Goal: Task Accomplishment & Management: Complete application form

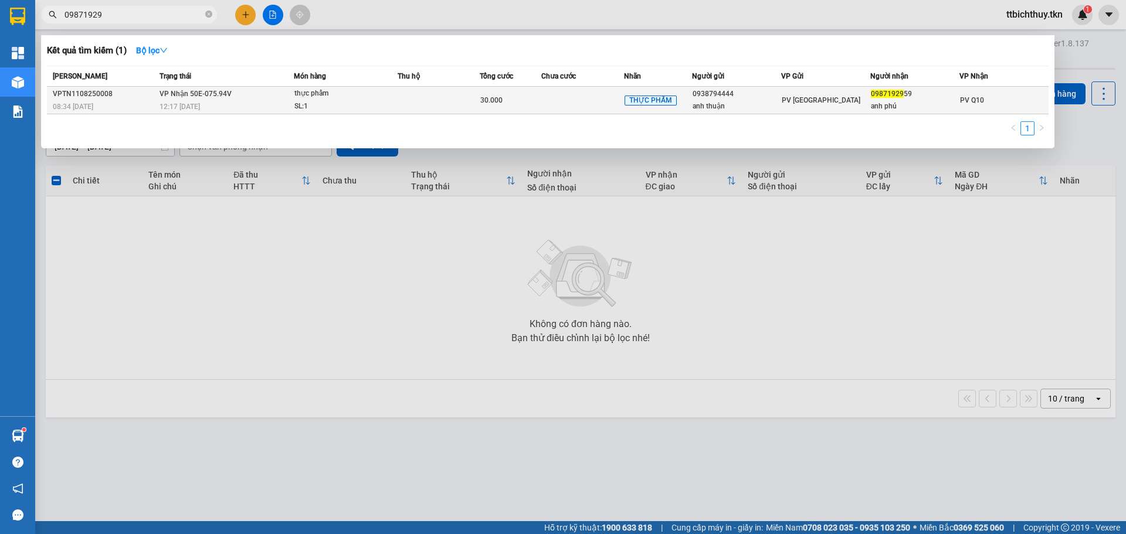
type input "09871929"
click at [742, 91] on div "0938794444" at bounding box center [737, 94] width 88 height 12
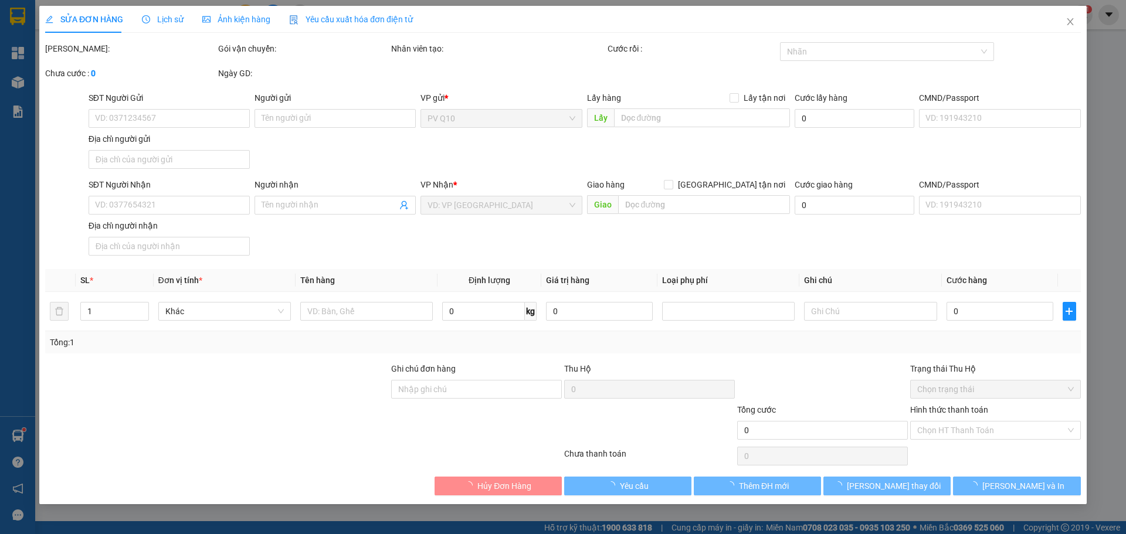
type input "0938794444"
type input "anh thuận"
type input "0987192959"
type input "anh phú"
type input "30.000"
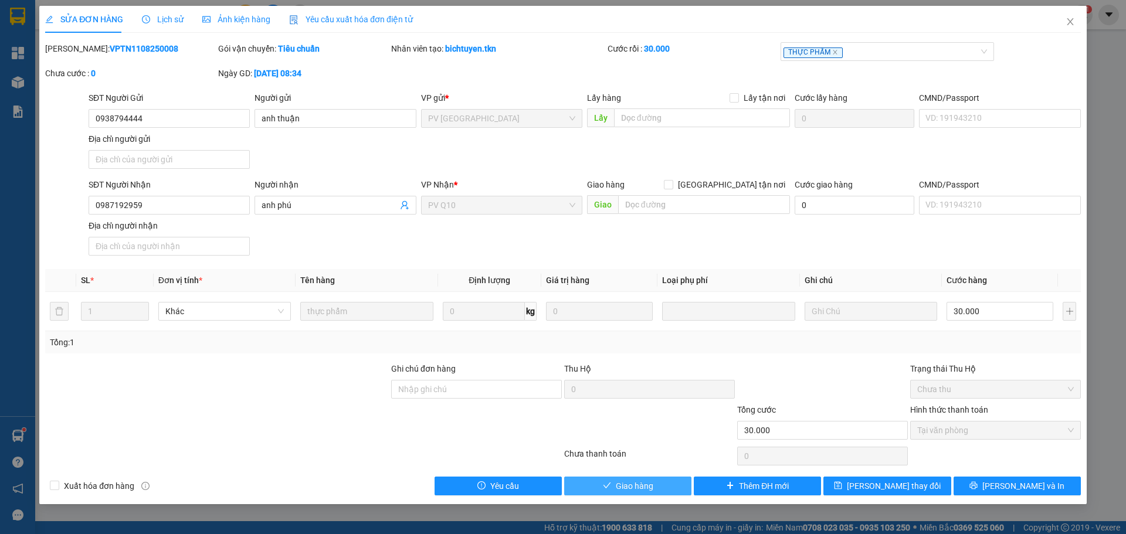
click at [587, 481] on button "Giao hàng" at bounding box center [627, 486] width 127 height 19
